Goal: Task Accomplishment & Management: Complete application form

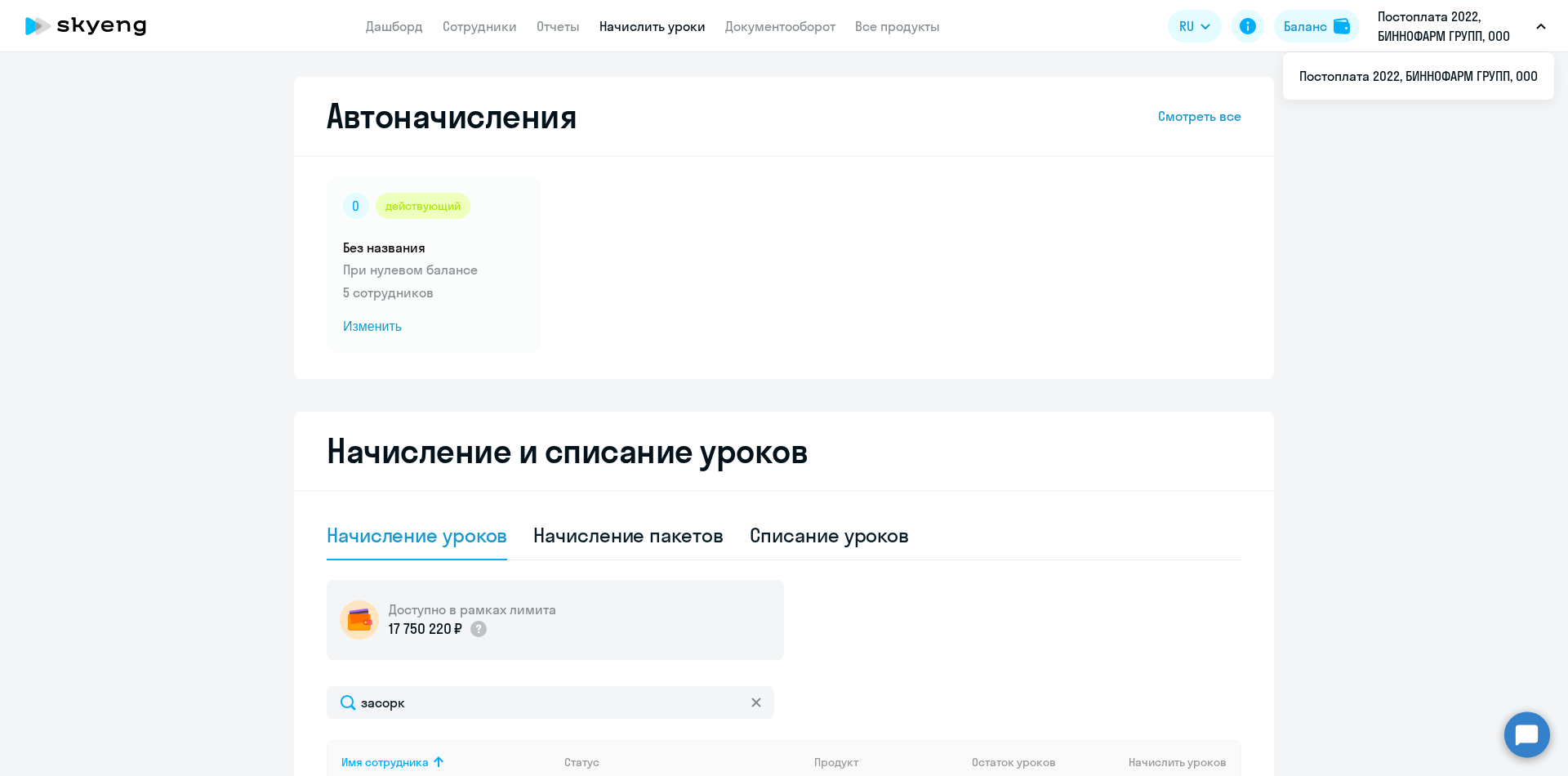
select select "10"
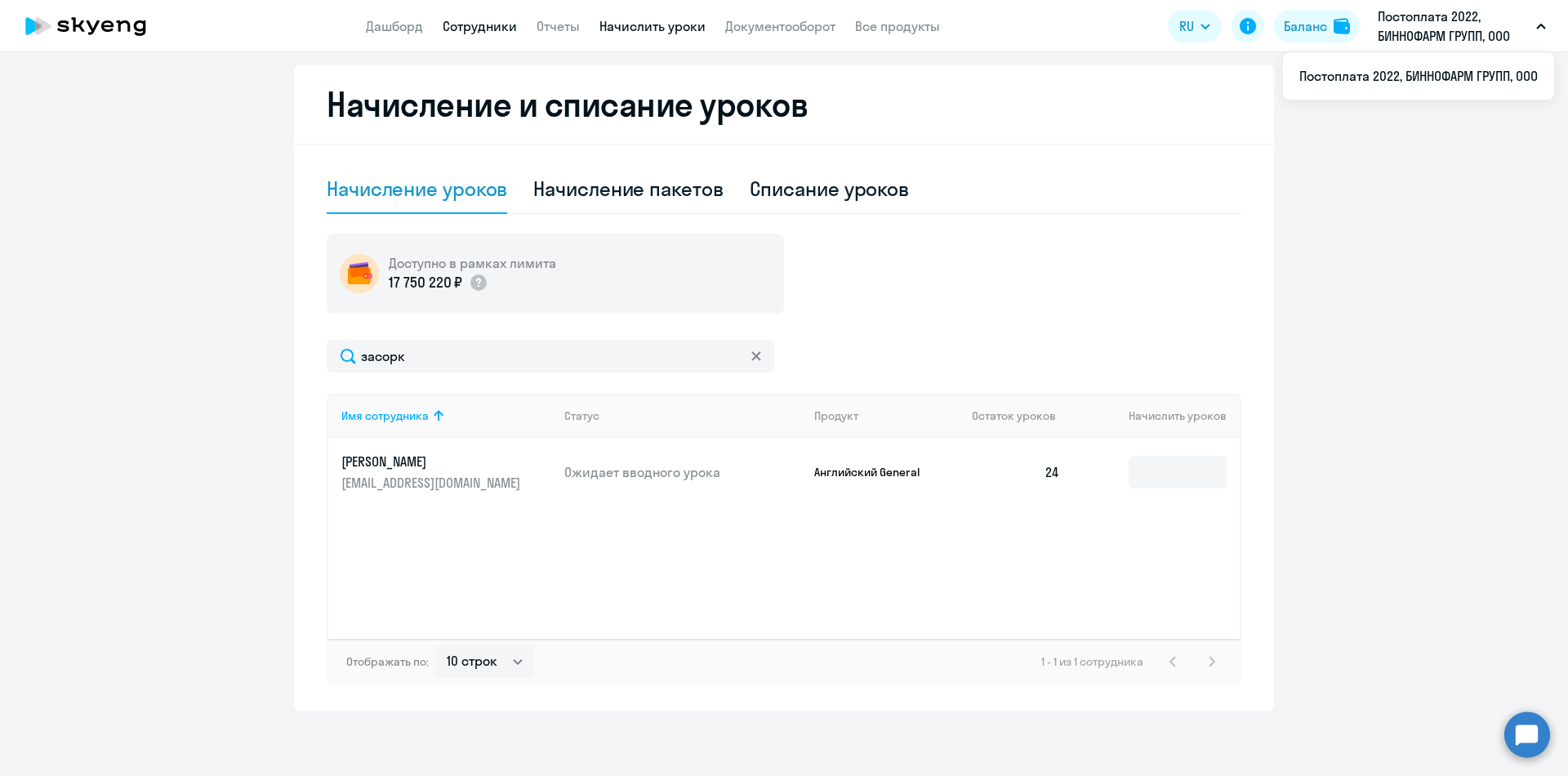
click at [488, 25] on link "Сотрудники" at bounding box center [480, 26] width 74 height 16
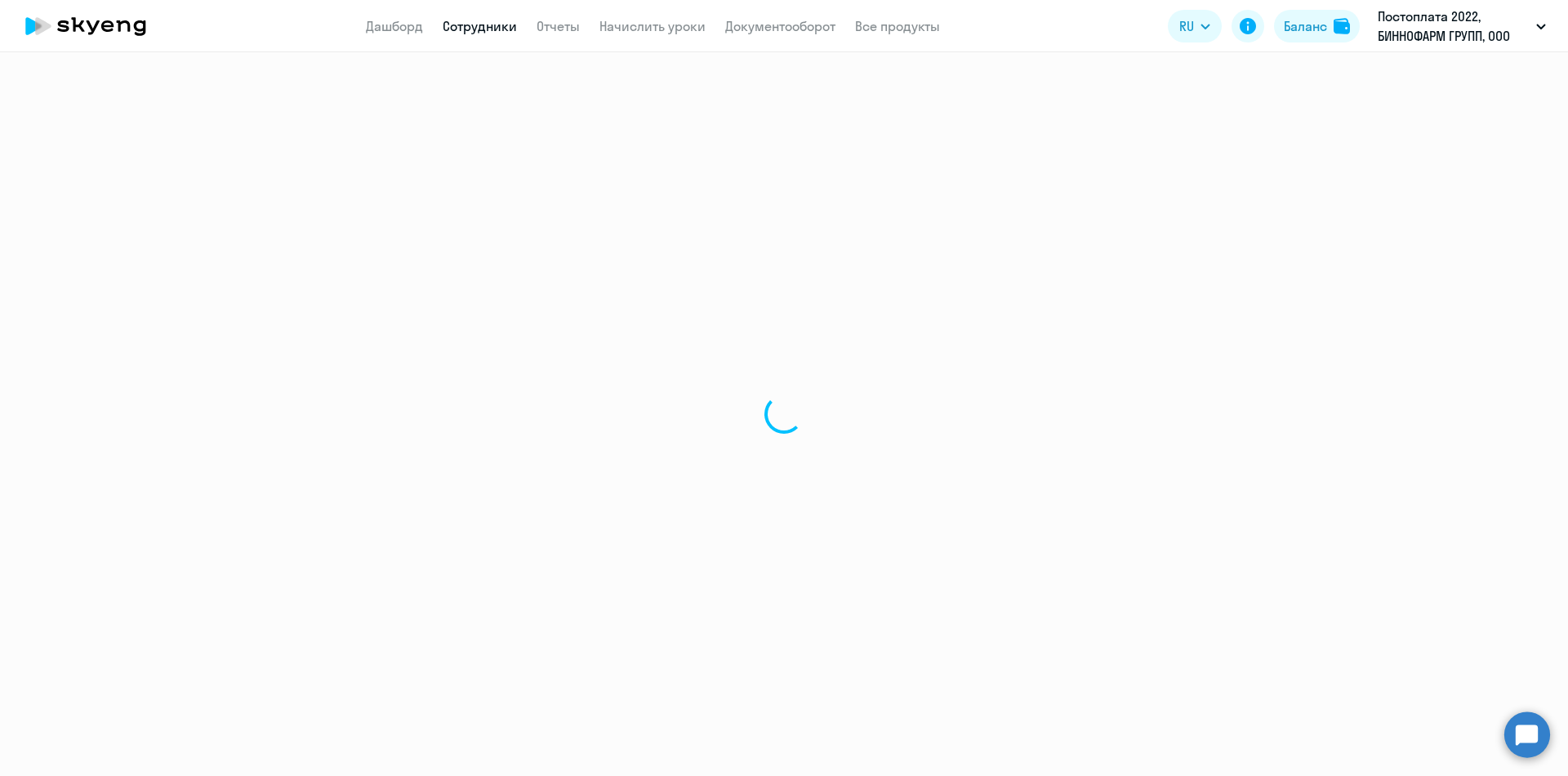
select select "30"
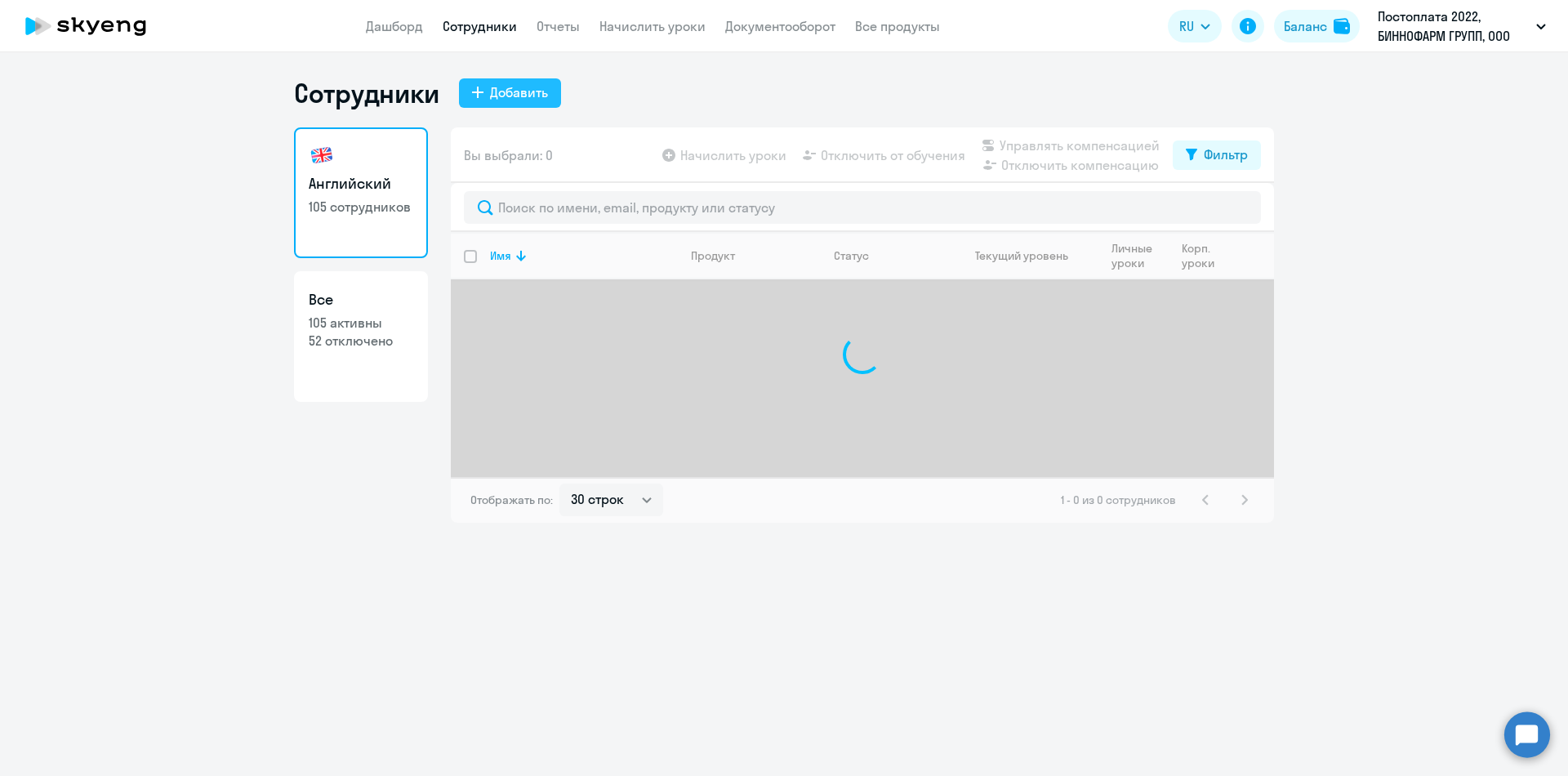
click at [498, 97] on div "Добавить" at bounding box center [519, 92] width 58 height 20
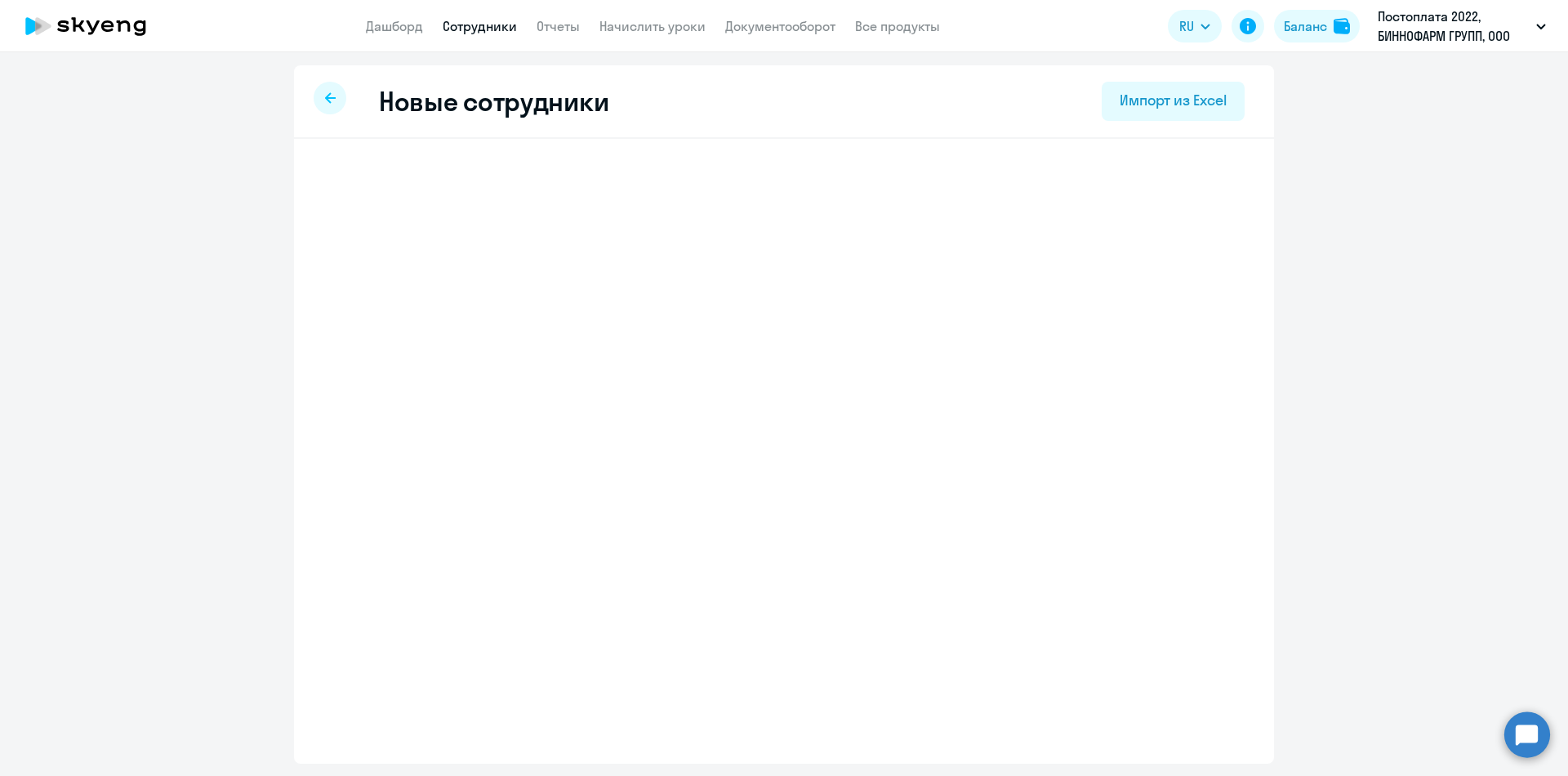
select select "english_adult_not_native_speaker"
select select "3"
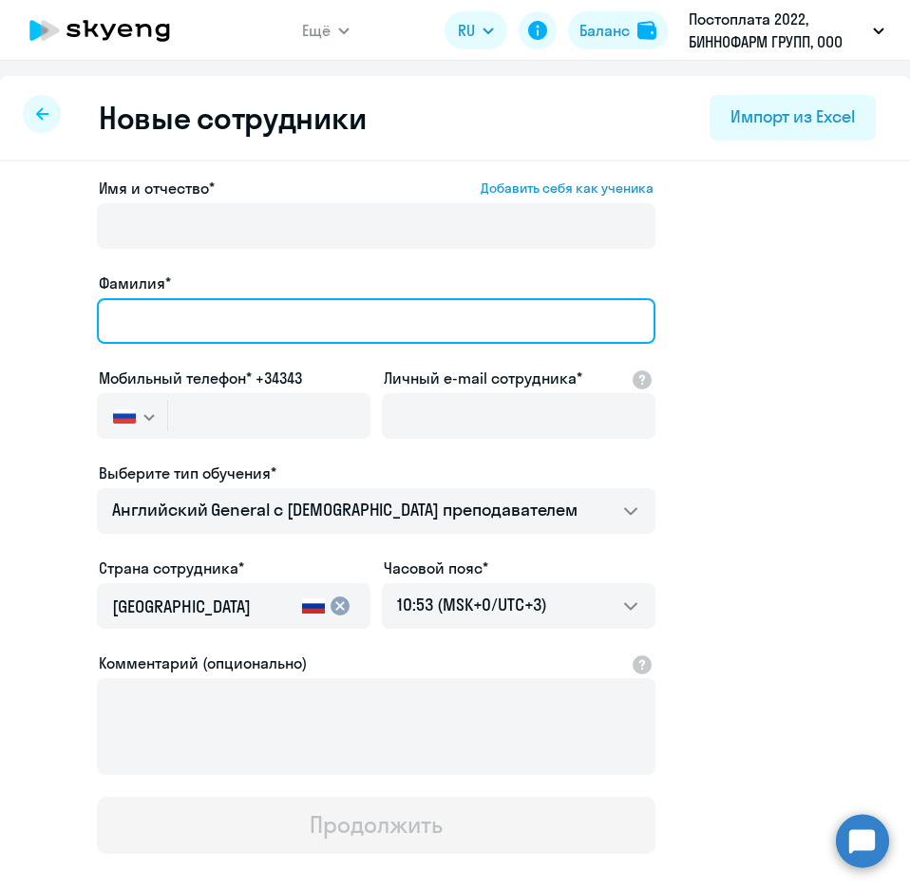
click at [196, 322] on input "Фамилия*" at bounding box center [376, 321] width 558 height 46
paste input "1. [PERSON_NAME]"
click at [152, 315] on input "1. [PERSON_NAME]" at bounding box center [376, 321] width 558 height 46
click at [145, 323] on input "1. [PERSON_NAME]" at bounding box center [376, 321] width 558 height 46
drag, startPoint x: 264, startPoint y: 332, endPoint x: 186, endPoint y: 333, distance: 77.9
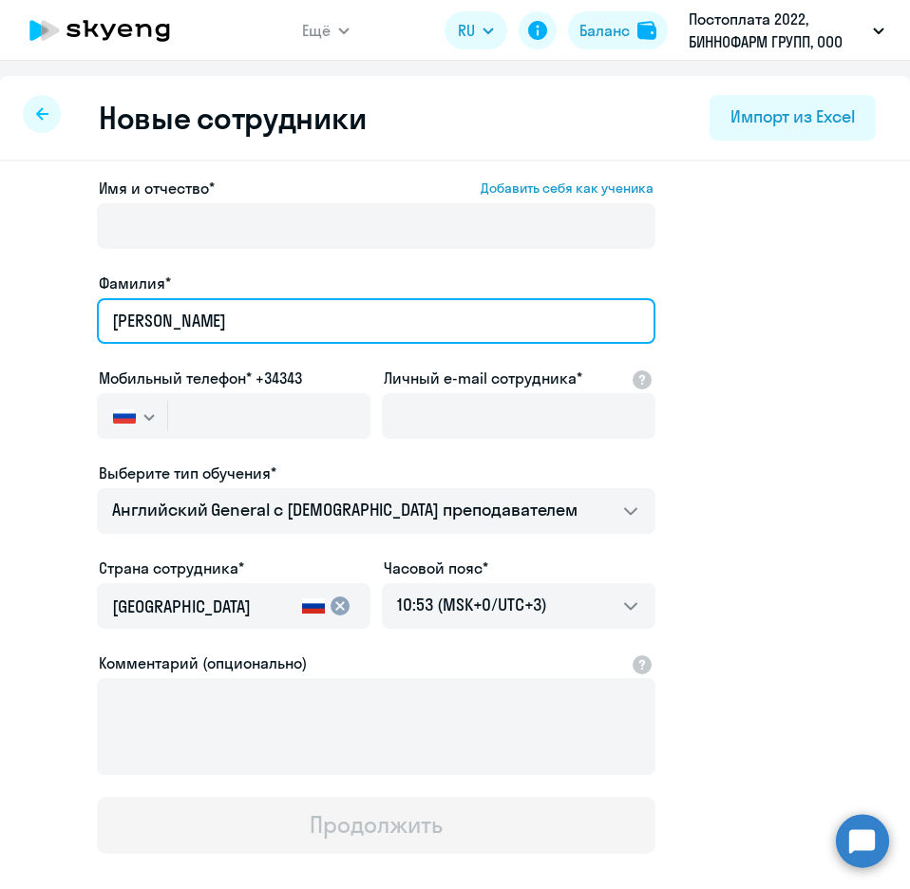
click at [186, 333] on input "[PERSON_NAME]" at bounding box center [376, 321] width 558 height 46
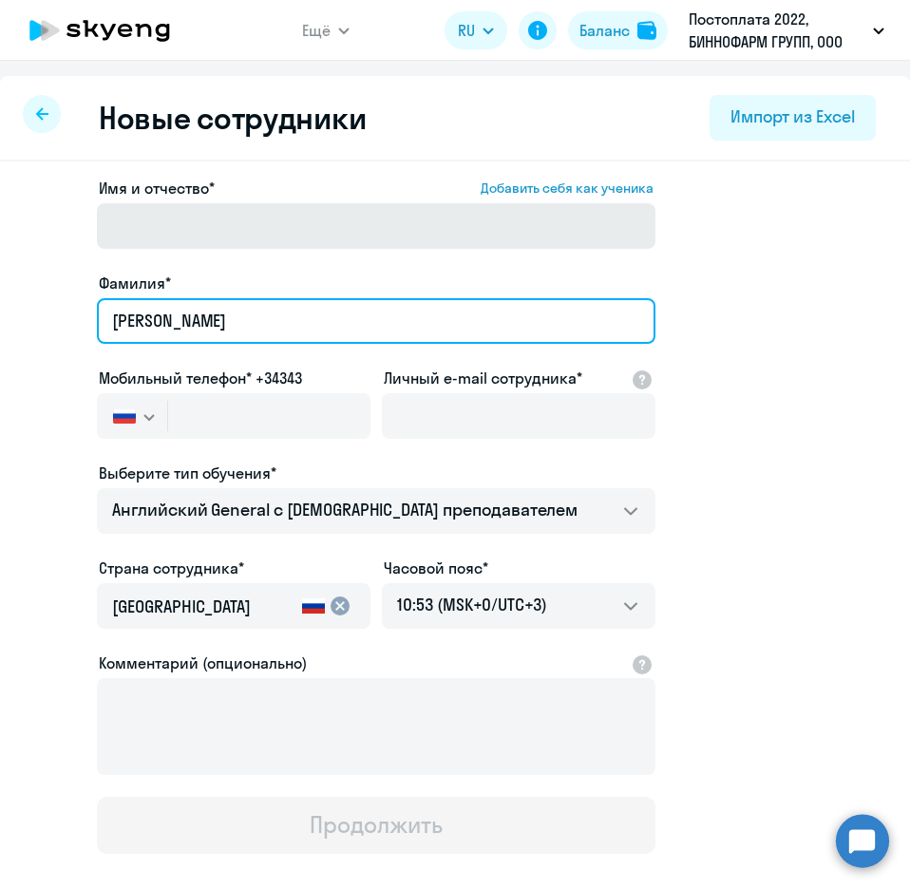
type input "[PERSON_NAME]"
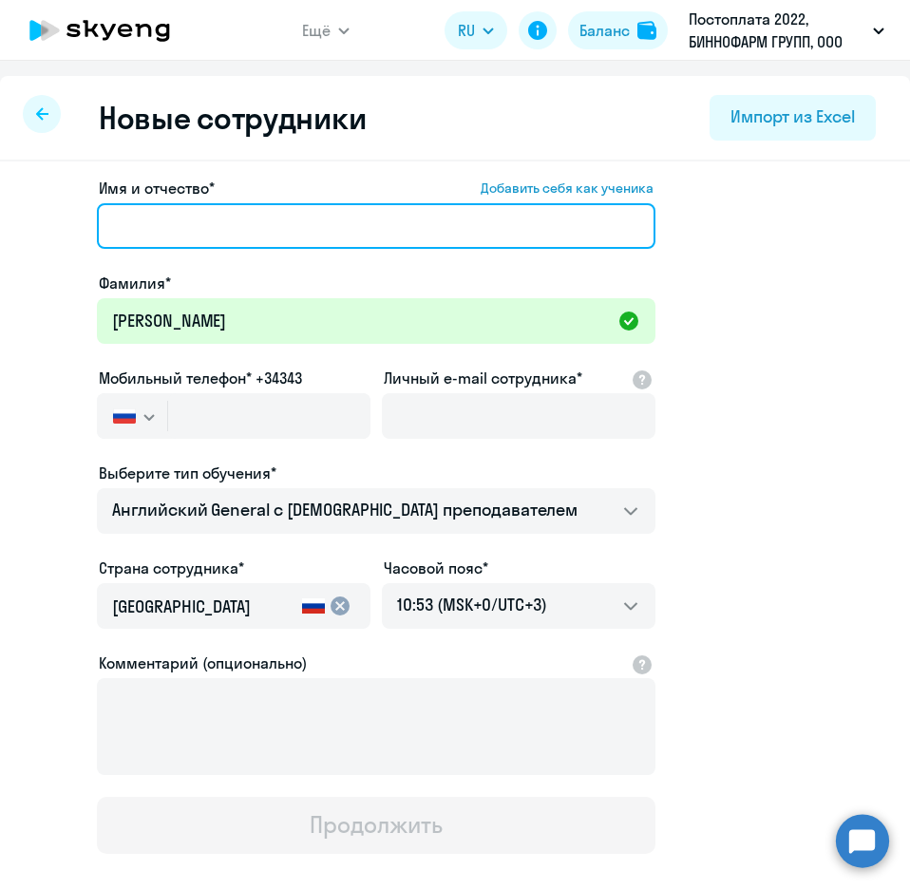
click at [150, 234] on input "Имя и отчество* Добавить себя как ученика" at bounding box center [376, 226] width 558 height 46
paste input "[PERSON_NAME]"
click at [126, 226] on input "[PERSON_NAME]" at bounding box center [376, 226] width 558 height 46
click at [123, 226] on input "[PERSON_NAME]" at bounding box center [376, 226] width 558 height 46
type input "[PERSON_NAME]"
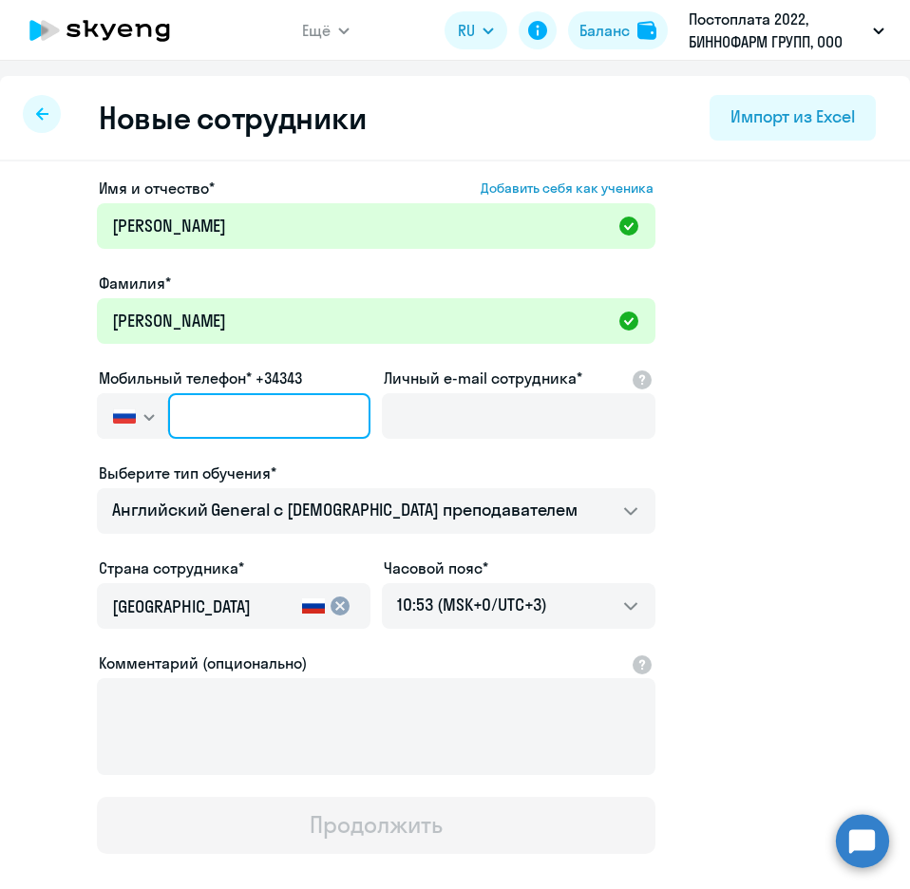
click at [262, 414] on input "text" at bounding box center [269, 416] width 202 height 46
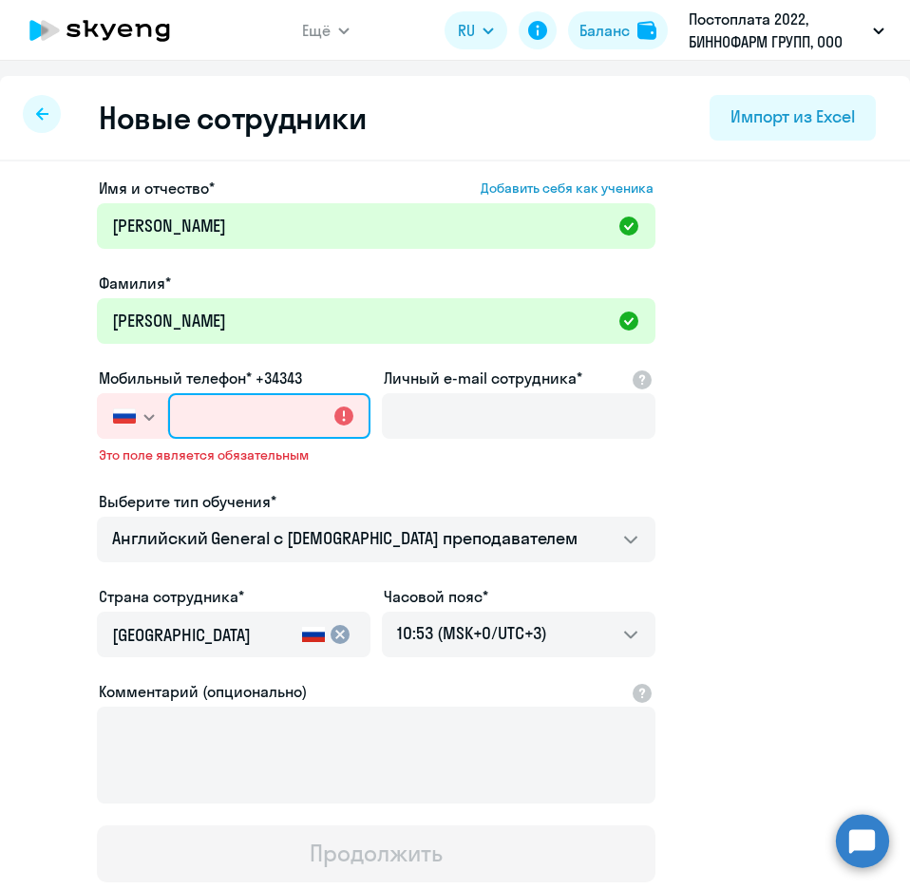
click at [249, 426] on input "text" at bounding box center [269, 416] width 202 height 46
paste input "[PHONE_NUMBER]"
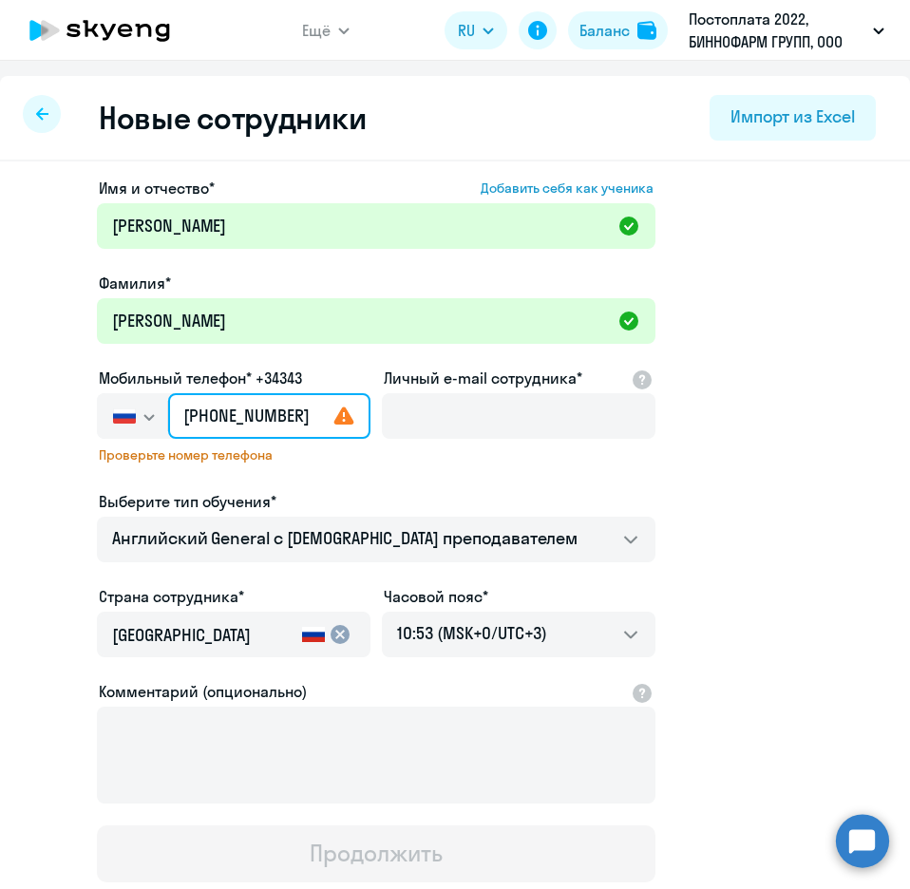
click at [229, 414] on input "[PHONE_NUMBER]" at bounding box center [269, 416] width 202 height 46
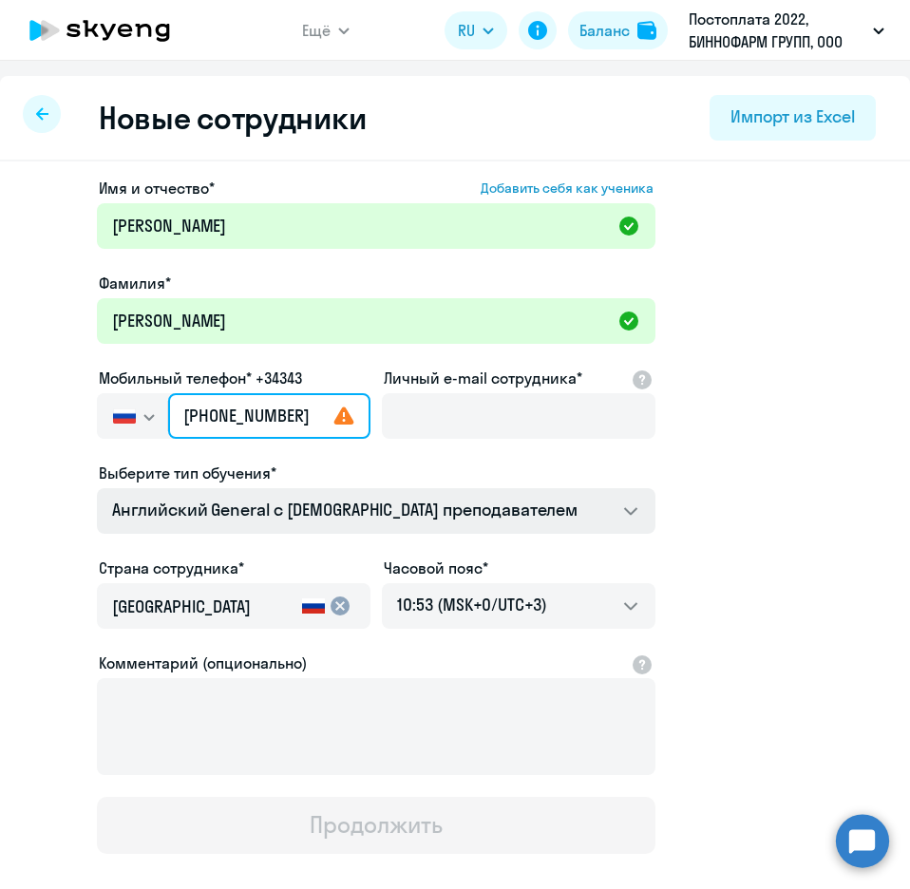
type input "[PHONE_NUMBER]"
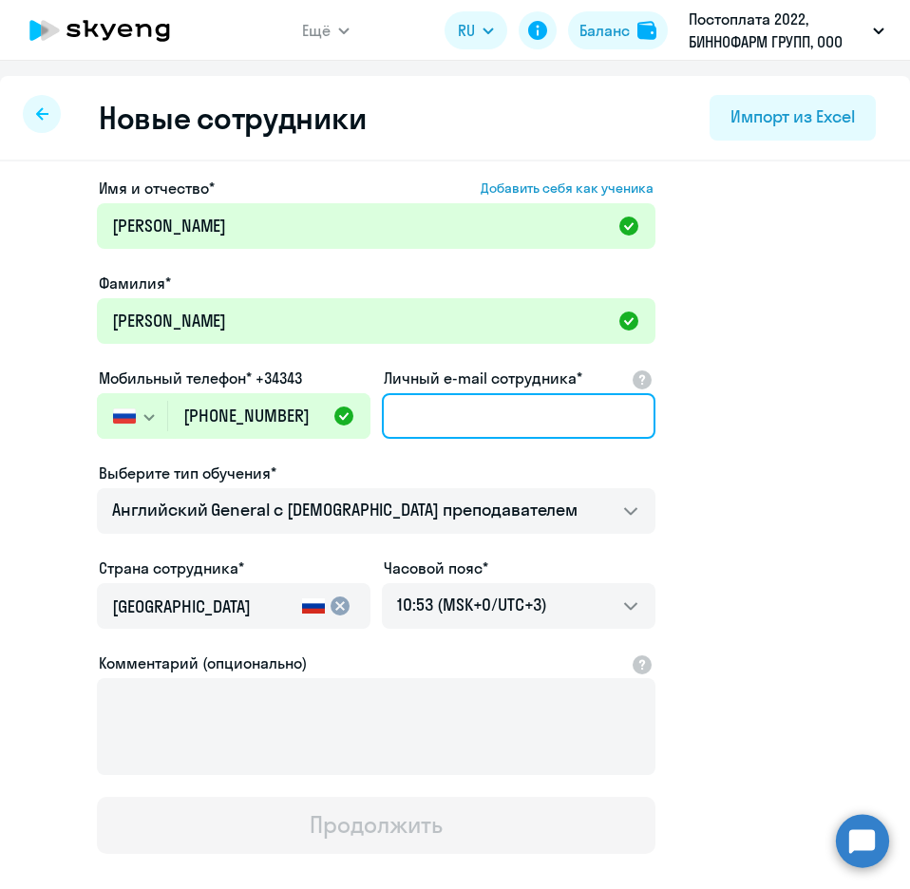
click at [418, 418] on input "Личный e-mail сотрудника*" at bounding box center [518, 416] width 273 height 46
paste input "[EMAIL_ADDRESS][DOMAIN_NAME]"
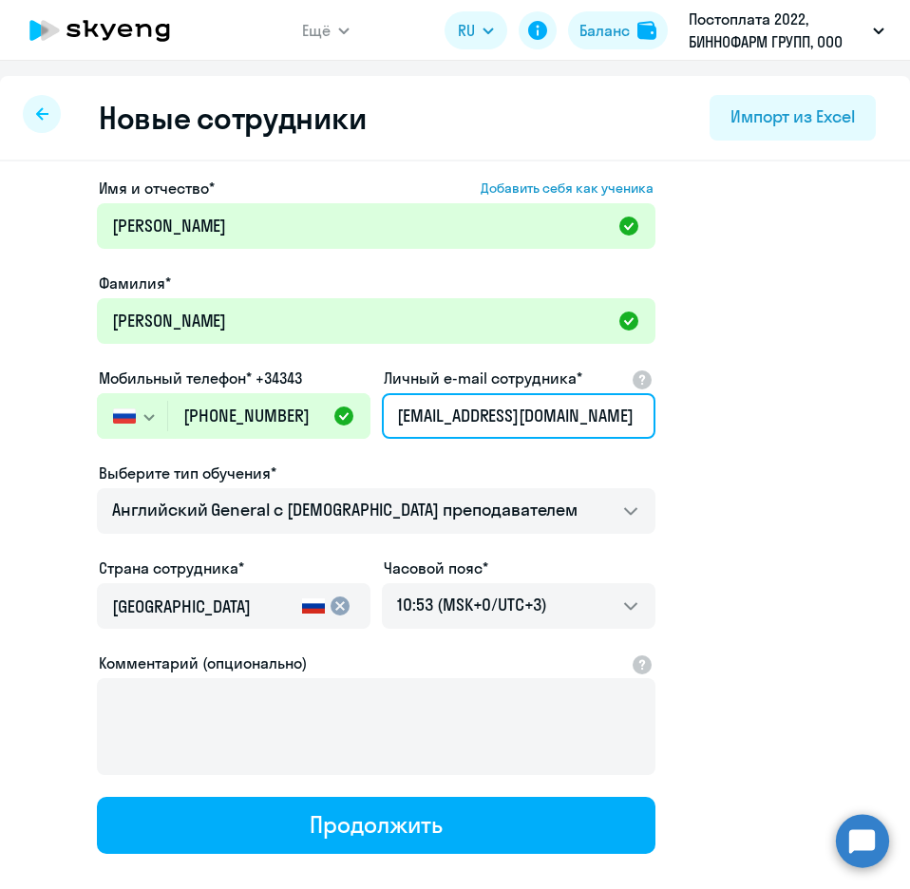
scroll to position [0, 9]
type input "[EMAIL_ADDRESS][DOMAIN_NAME]"
click at [402, 464] on div "Выберите тип обучения*" at bounding box center [376, 472] width 558 height 23
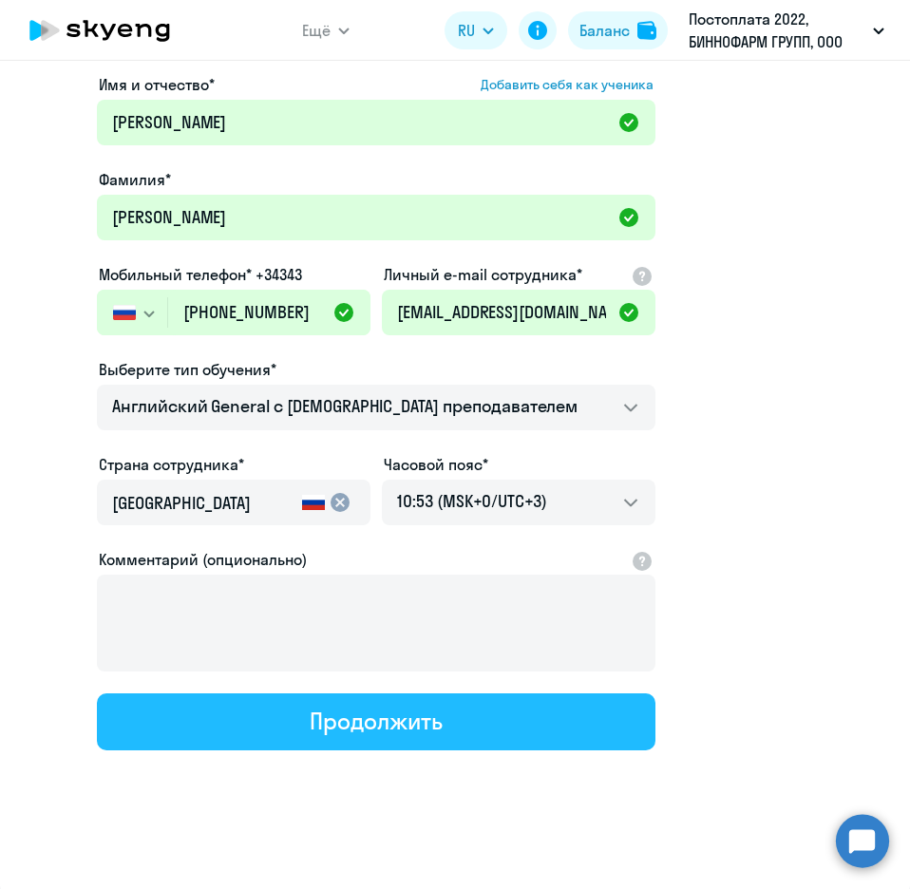
scroll to position [106, 0]
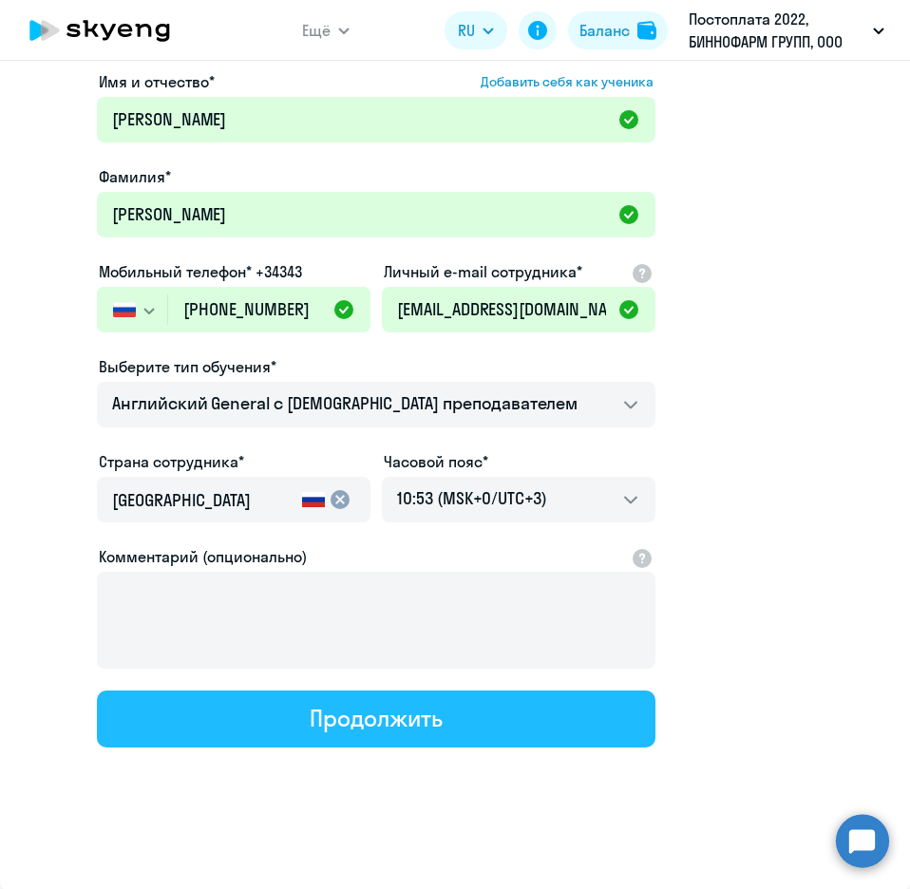
click at [363, 718] on div "Продолжить" at bounding box center [376, 718] width 132 height 30
select select "english_adult_not_native_speaker"
select select "3"
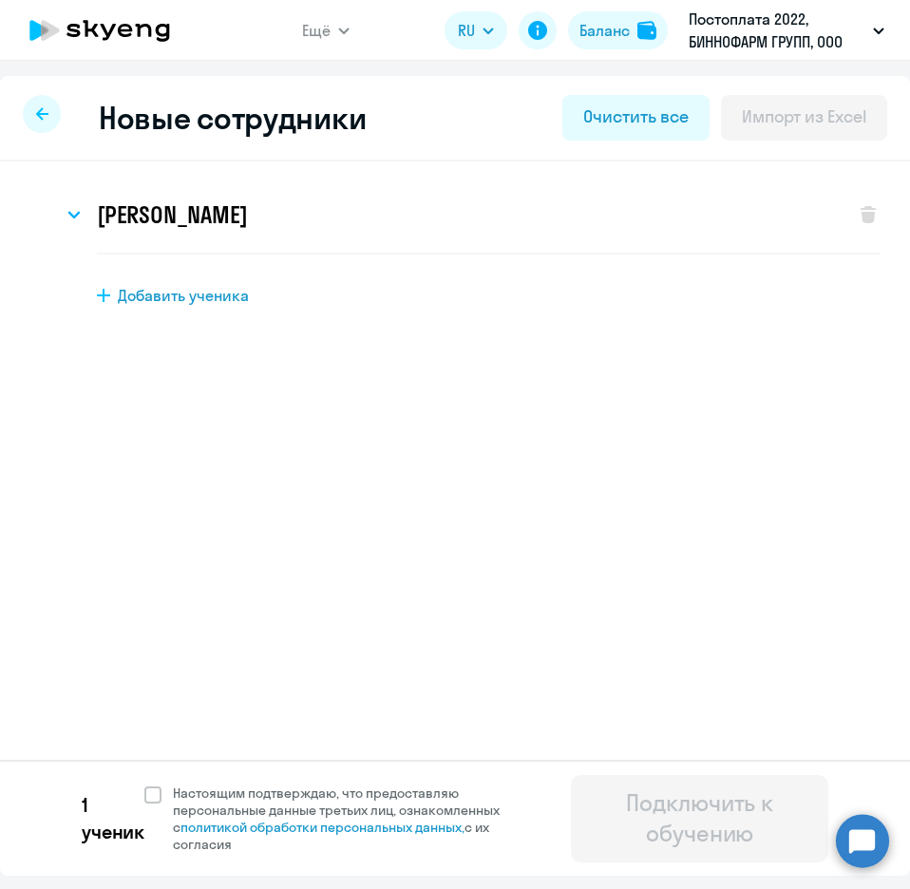
scroll to position [0, 0]
click at [155, 796] on span at bounding box center [152, 794] width 17 height 17
click at [144, 784] on input "Настоящим подтверждаю, что предоставляю персональные данные третьих лиц, ознако…" at bounding box center [143, 783] width 1 height 1
checkbox input "true"
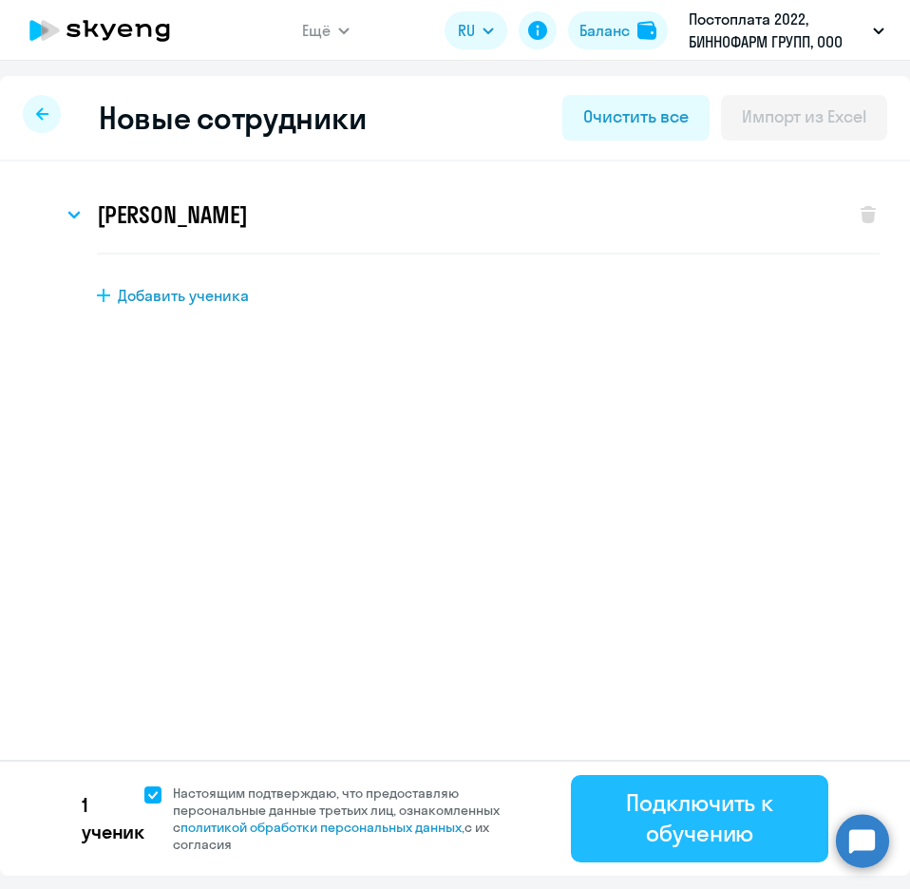
click at [776, 817] on div "Подключить к обучению" at bounding box center [699, 817] width 204 height 61
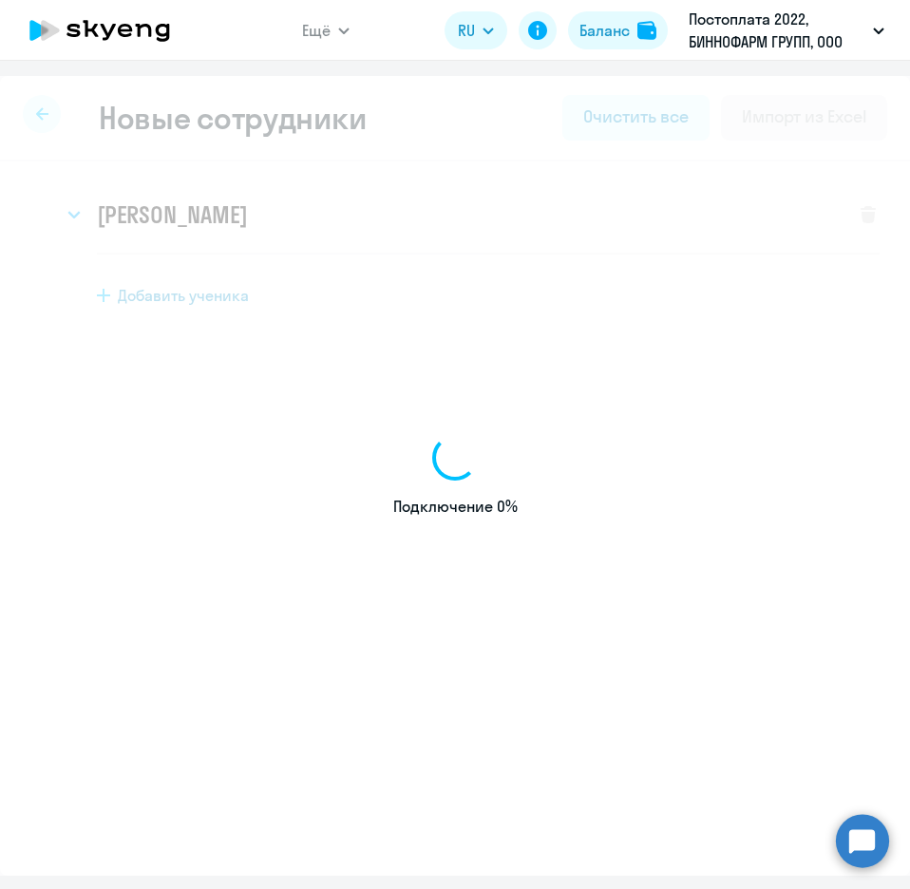
select select "english_adult_not_native_speaker"
select select "3"
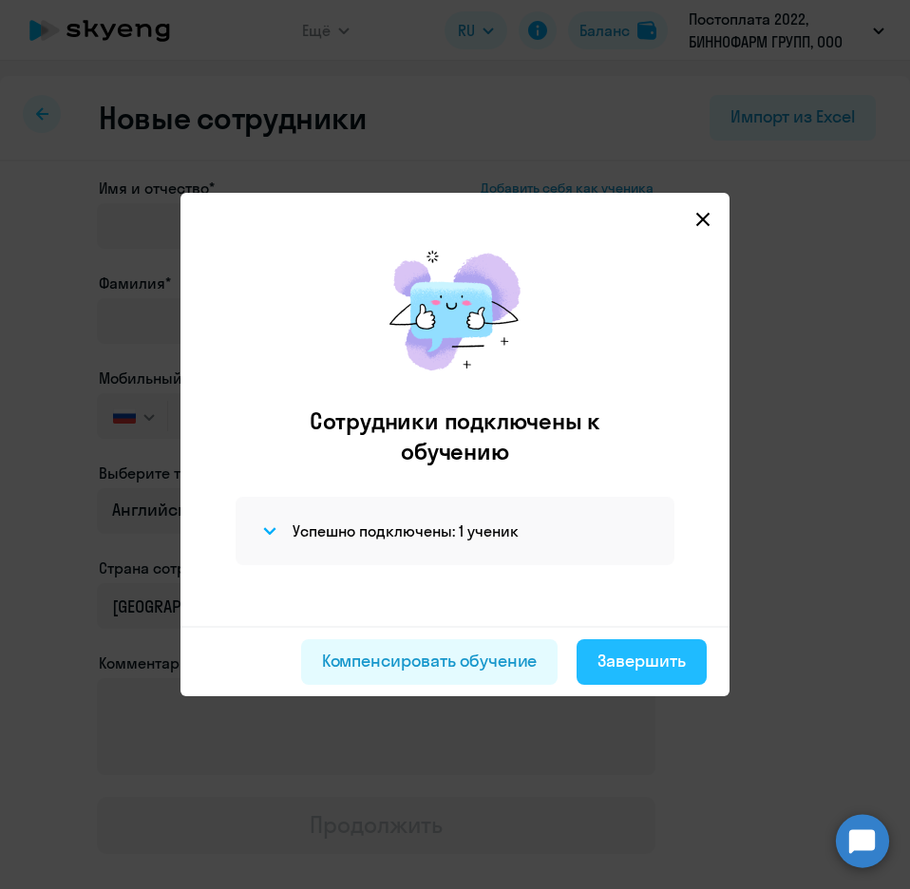
click at [621, 664] on div "Завершить" at bounding box center [641, 660] width 88 height 25
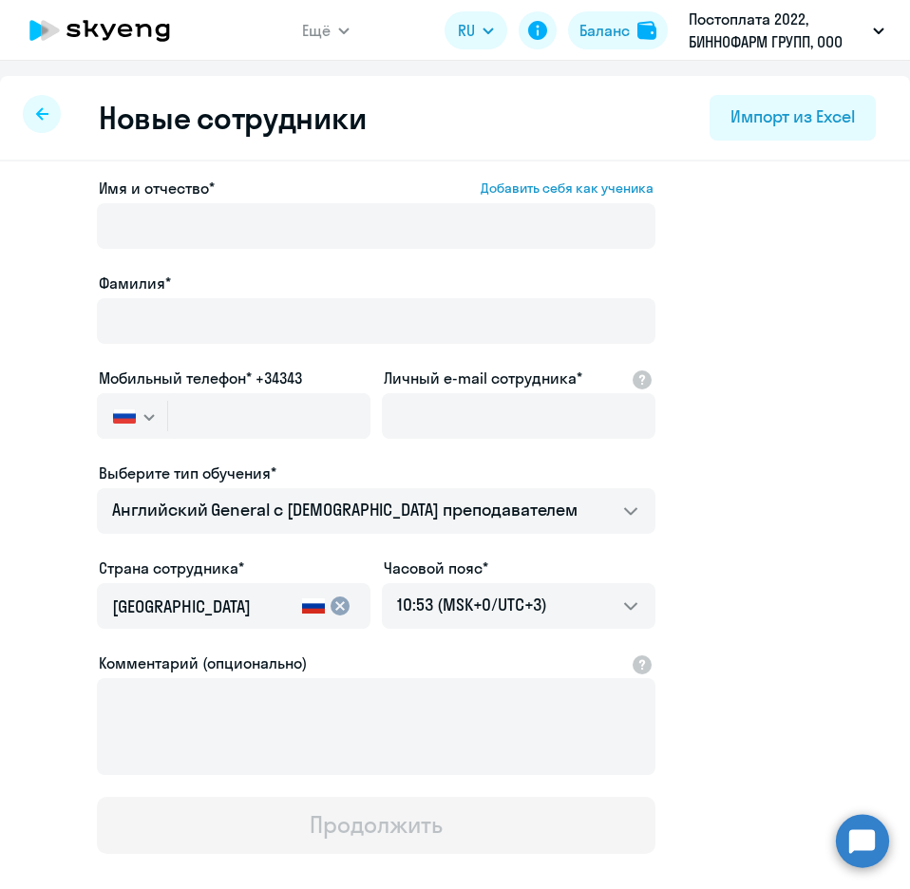
select select "30"
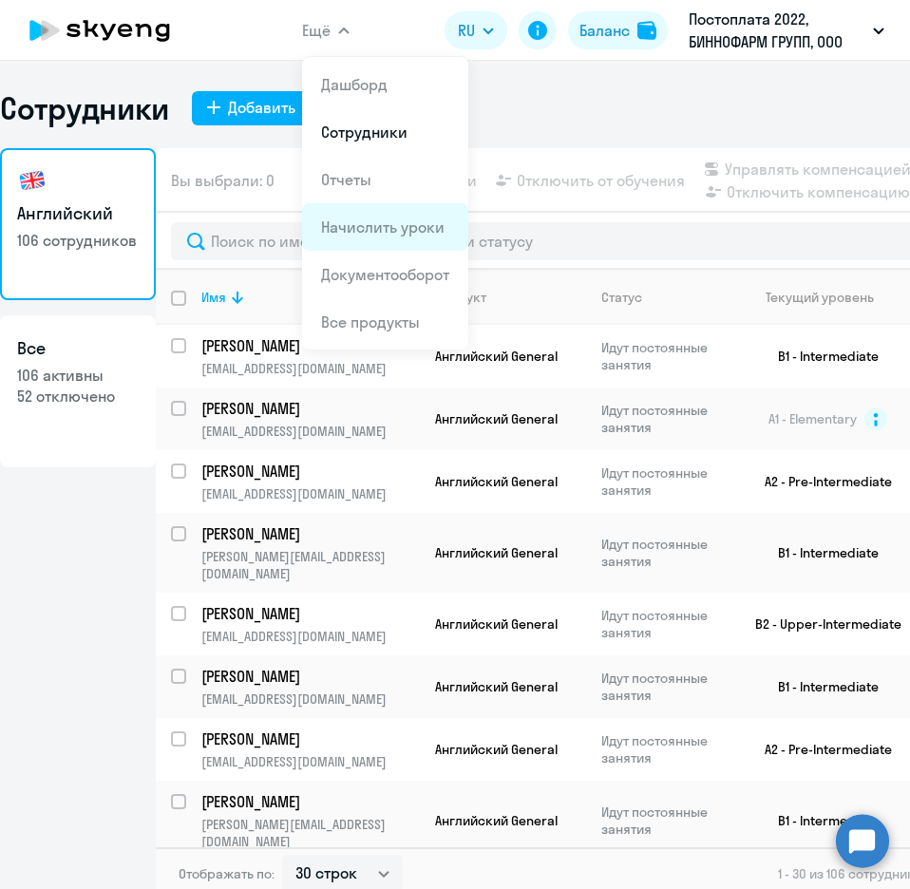
click at [366, 234] on link "Начислить уроки" at bounding box center [382, 226] width 123 height 19
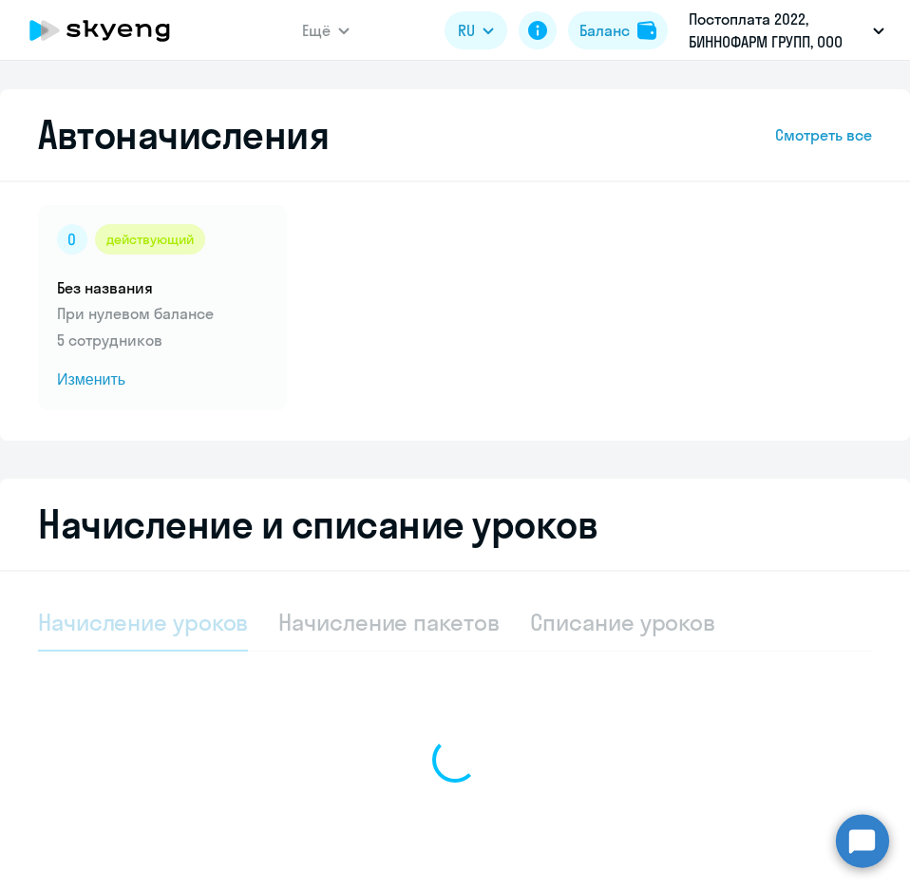
select select "10"
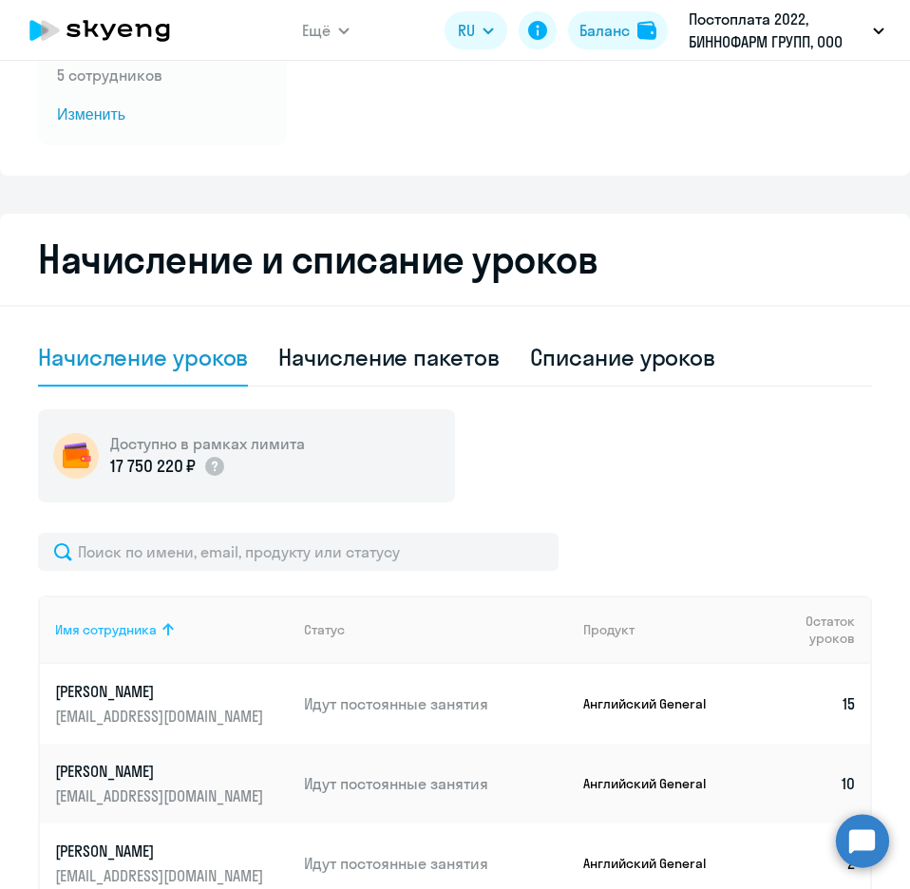
scroll to position [285, 0]
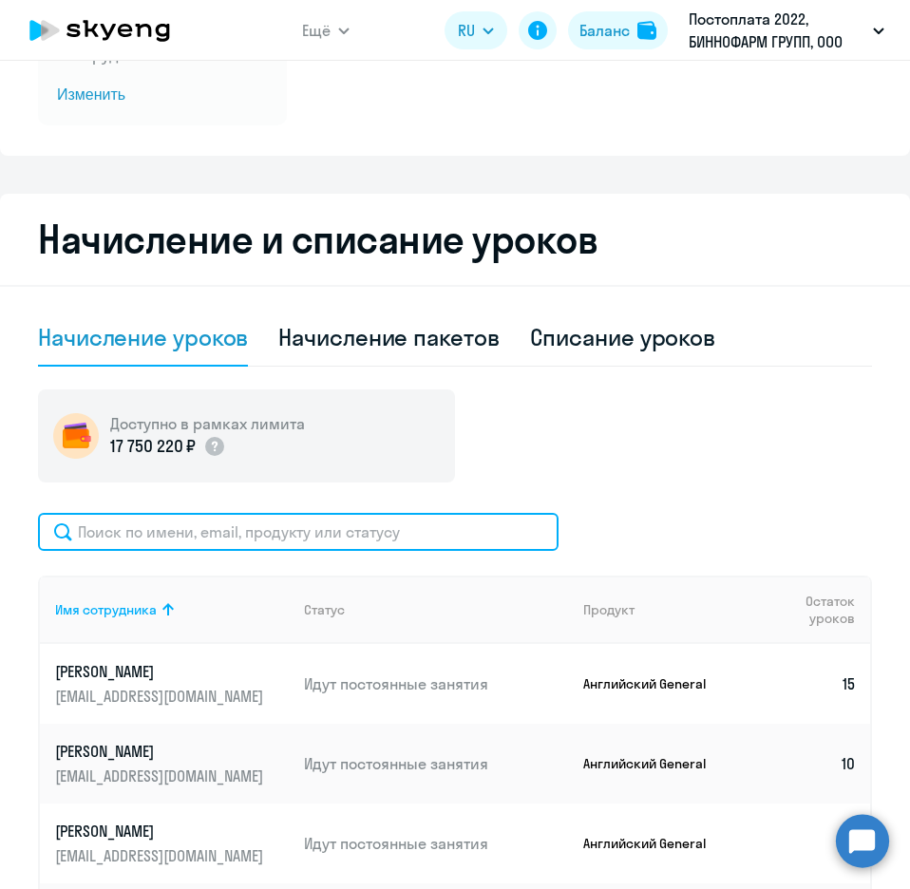
click at [118, 534] on input "text" at bounding box center [298, 532] width 520 height 38
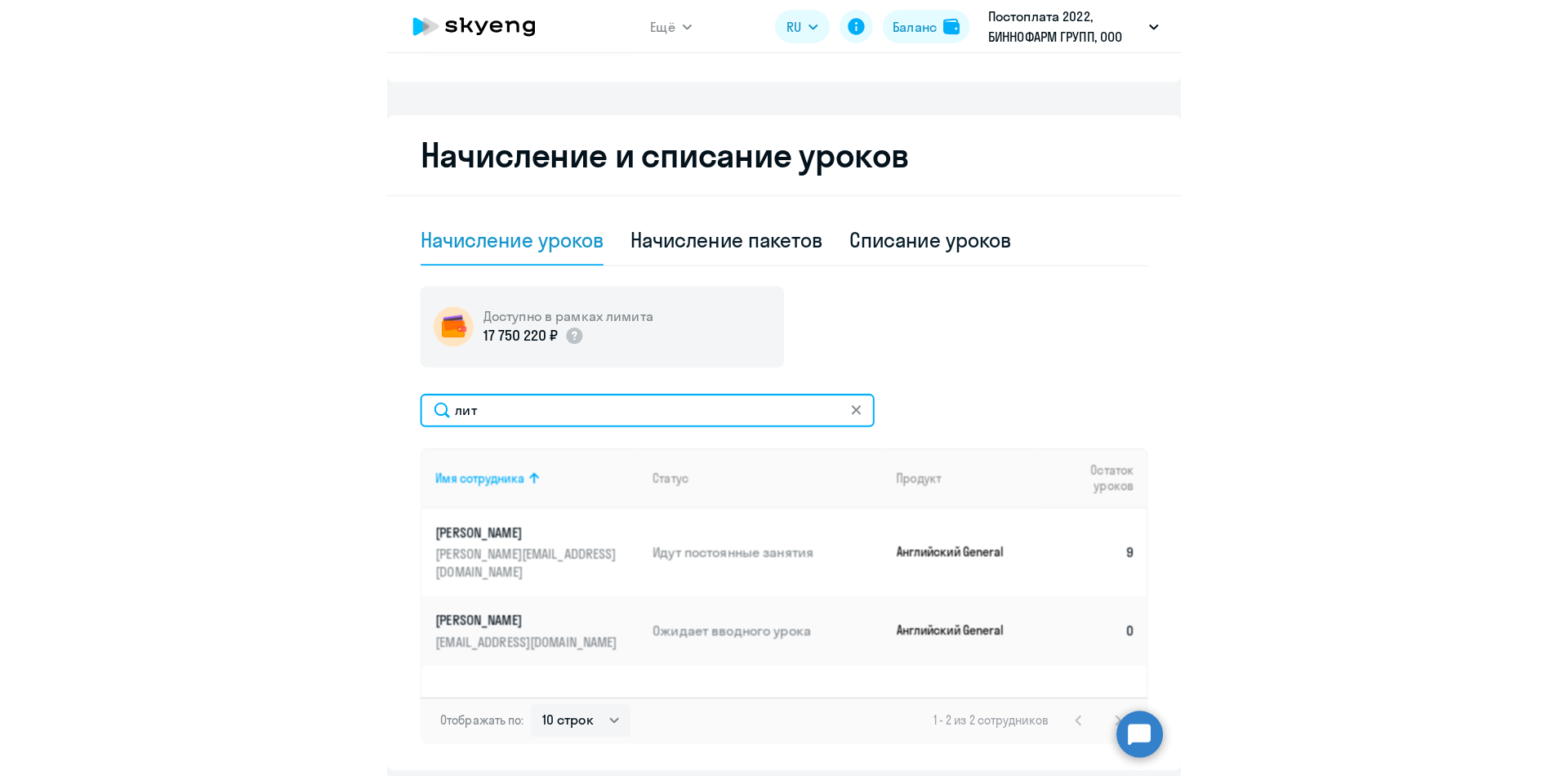
scroll to position [327, 0]
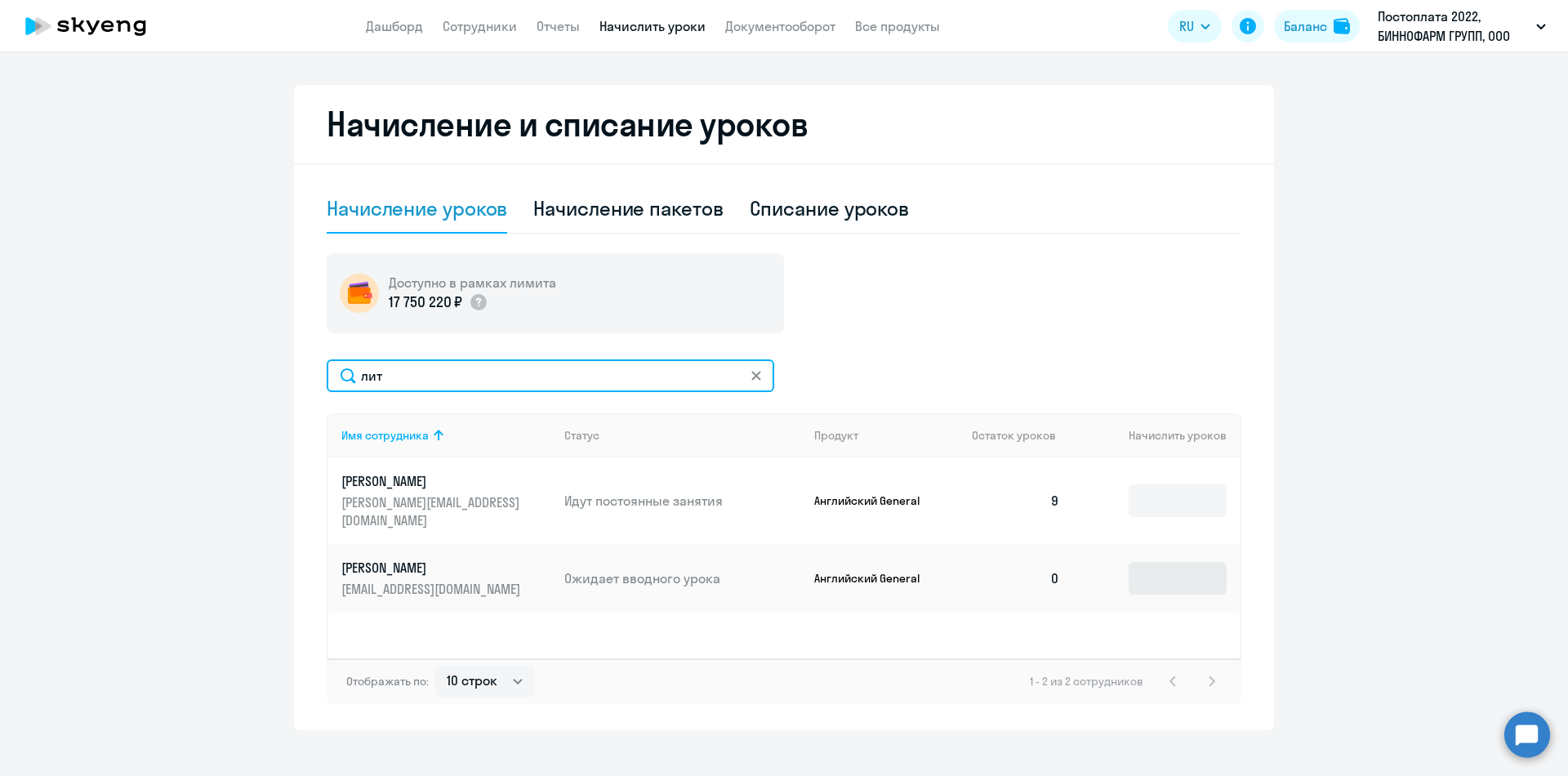
type input "лит"
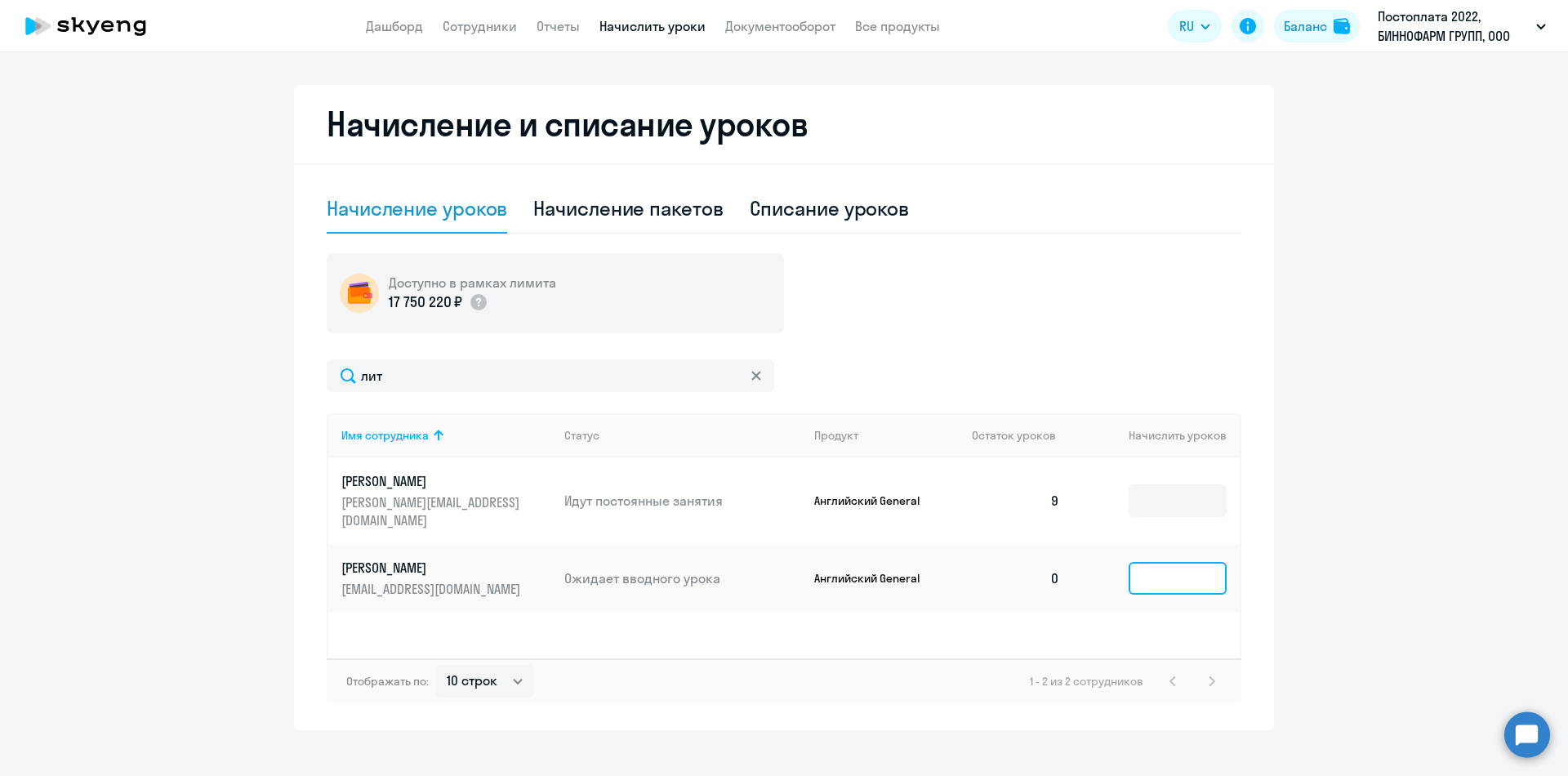
click at [1176, 562] on input at bounding box center [1178, 578] width 98 height 33
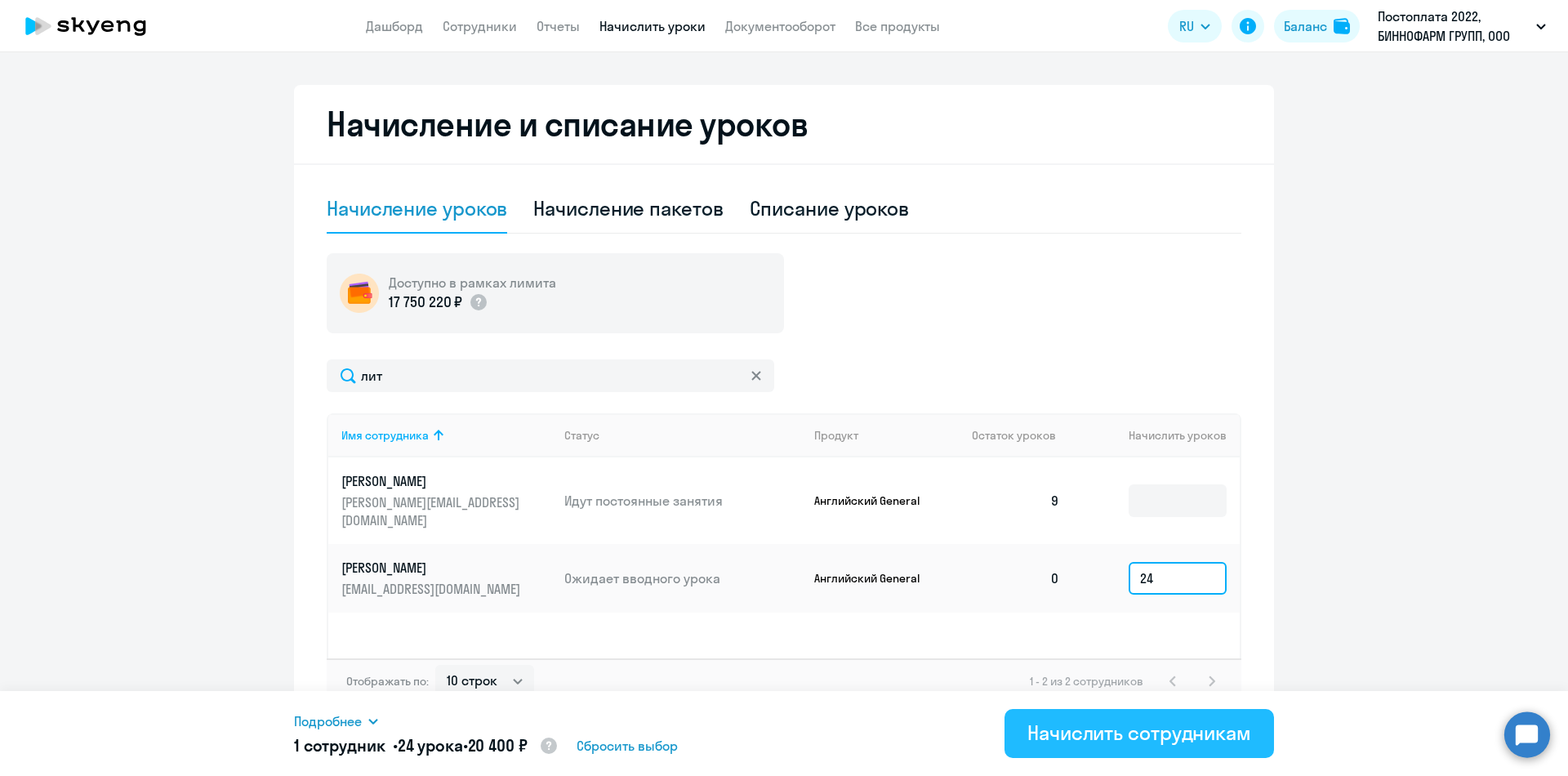
type input "24"
click at [1112, 734] on div "Начислить сотрудникам" at bounding box center [1139, 732] width 224 height 26
